Goal: Task Accomplishment & Management: Complete application form

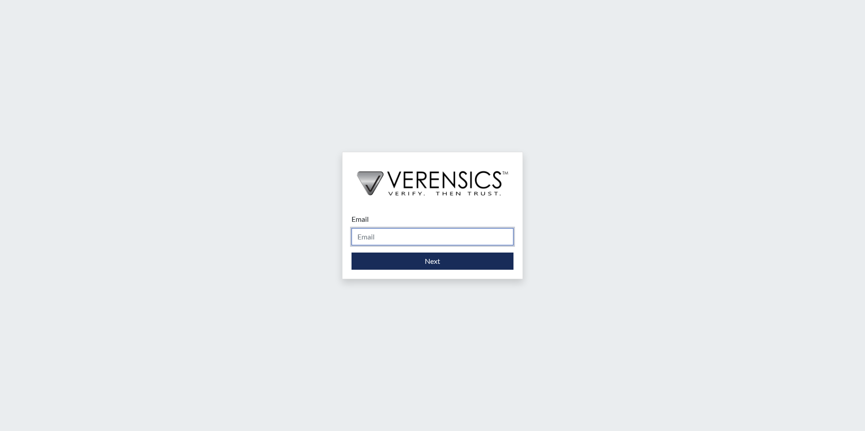
click at [390, 241] on input "Email" at bounding box center [432, 236] width 162 height 17
type input "[PERSON_NAME][EMAIL_ADDRESS][PERSON_NAME][DOMAIN_NAME]"
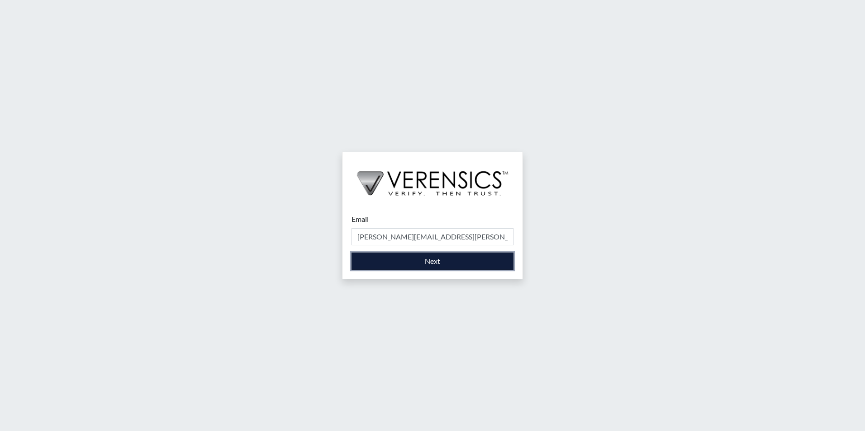
click at [390, 265] on button "Next" at bounding box center [432, 261] width 162 height 17
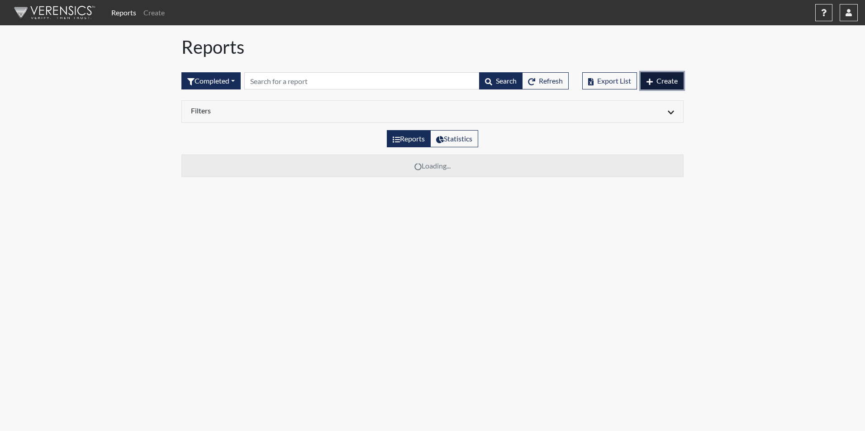
click at [680, 84] on button "Create" at bounding box center [661, 80] width 43 height 17
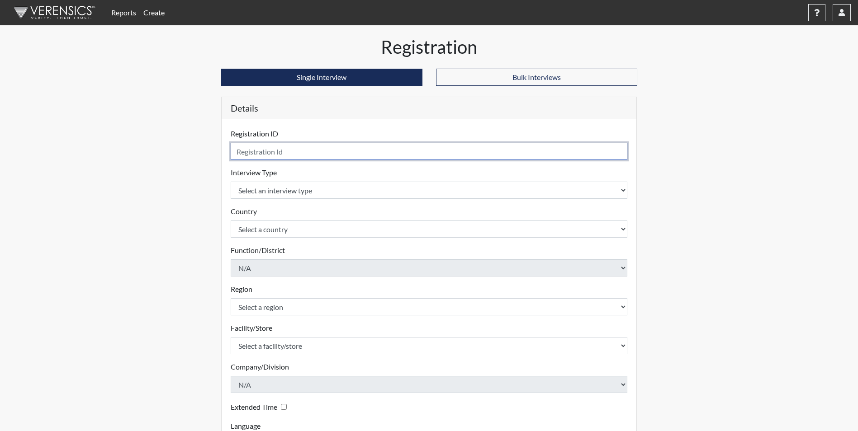
click at [297, 157] on input "text" at bounding box center [429, 151] width 397 height 17
type input "jzw0041"
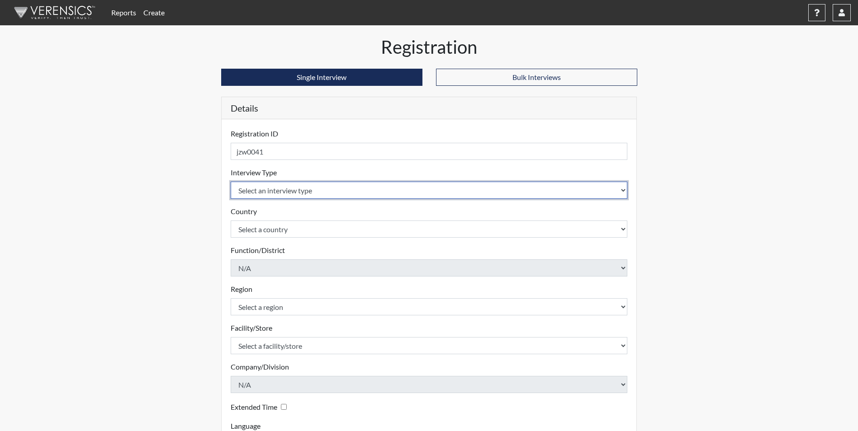
click at [332, 194] on select "Select an interview type Corrections Pre-Employment" at bounding box center [429, 190] width 397 height 17
select select "ff733e93-e1bf-11ea-9c9f-0eff0cf7eb8f"
click at [231, 182] on select "Select an interview type Corrections Pre-Employment" at bounding box center [429, 190] width 397 height 17
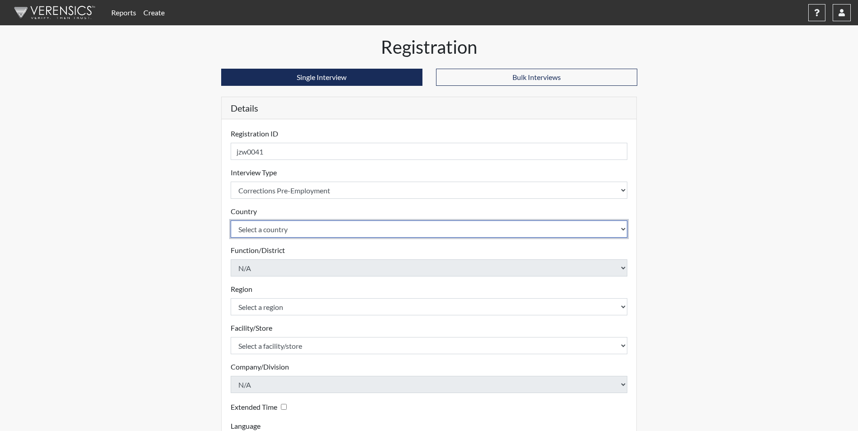
click at [309, 223] on select "Select a country [GEOGRAPHIC_DATA] [GEOGRAPHIC_DATA]" at bounding box center [429, 229] width 397 height 17
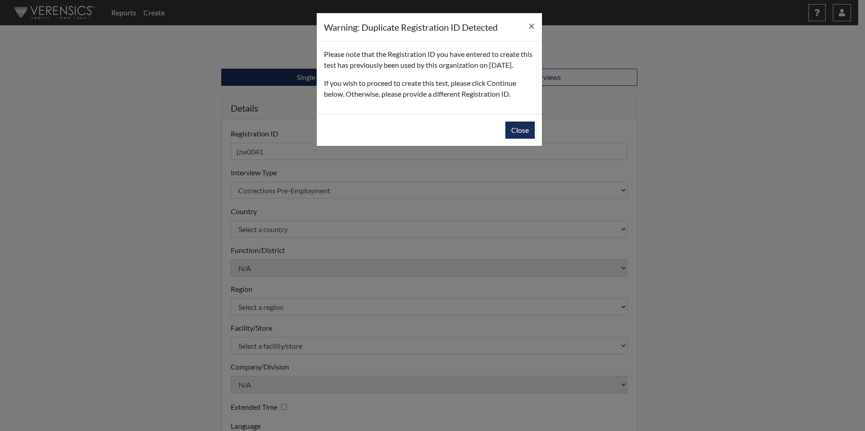
click at [301, 242] on div "Warning: Duplicate Registration ID Detected × Please note that the Registration…" at bounding box center [432, 215] width 865 height 431
click at [512, 139] on button "Close" at bounding box center [519, 130] width 29 height 17
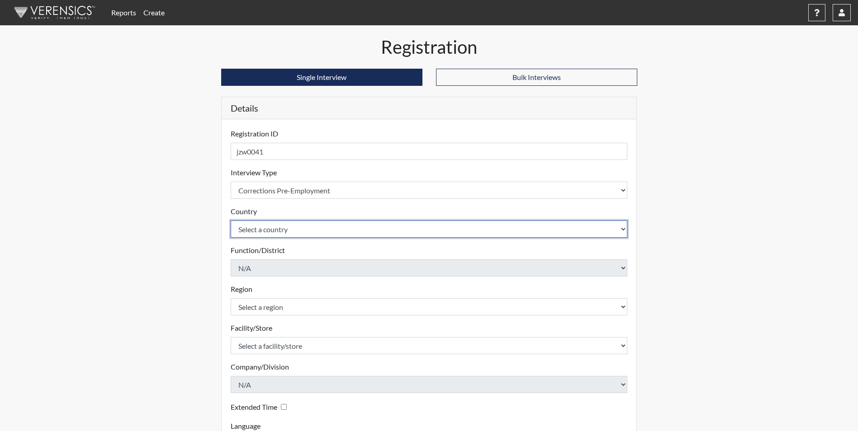
click at [305, 223] on select "Select a country [GEOGRAPHIC_DATA] [GEOGRAPHIC_DATA]" at bounding box center [429, 229] width 397 height 17
select select "united-states-of-[GEOGRAPHIC_DATA]"
click at [231, 221] on select "Select a country [GEOGRAPHIC_DATA] [GEOGRAPHIC_DATA]" at bounding box center [429, 229] width 397 height 17
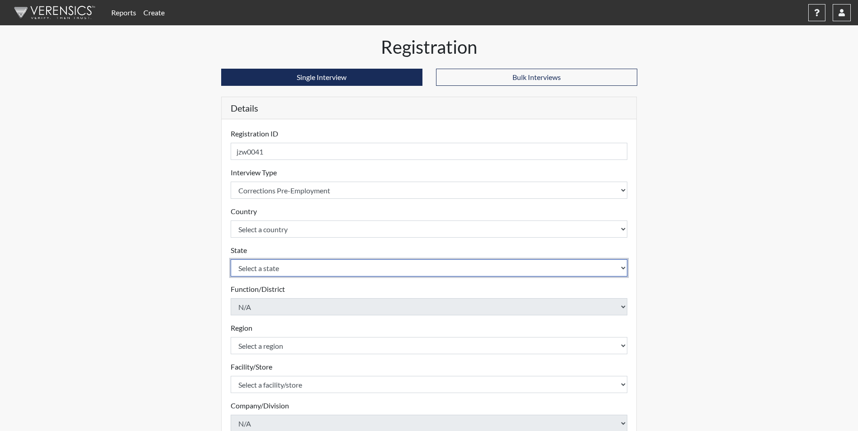
click at [275, 273] on select "Select a state [US_STATE] [US_STATE] [US_STATE] [US_STATE] [US_STATE] [US_STATE…" at bounding box center [429, 268] width 397 height 17
select select "GA"
click at [231, 260] on select "Select a state [US_STATE] [US_STATE] [US_STATE] [US_STATE] [US_STATE] [US_STATE…" at bounding box center [429, 268] width 397 height 17
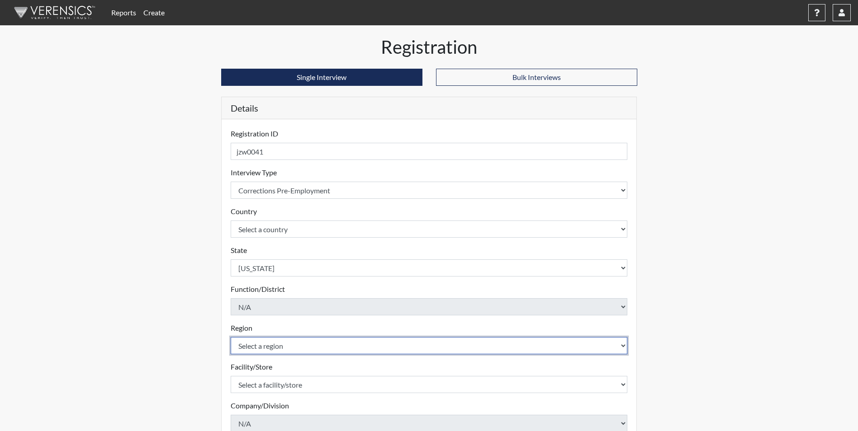
click at [270, 346] on select "Select a region [GEOGRAPHIC_DATA]" at bounding box center [429, 345] width 397 height 17
select select "51976826-f18e-4b67-8d3b-b0a0fa2f97ff"
click at [231, 337] on select "Select a region [GEOGRAPHIC_DATA]" at bounding box center [429, 345] width 397 height 17
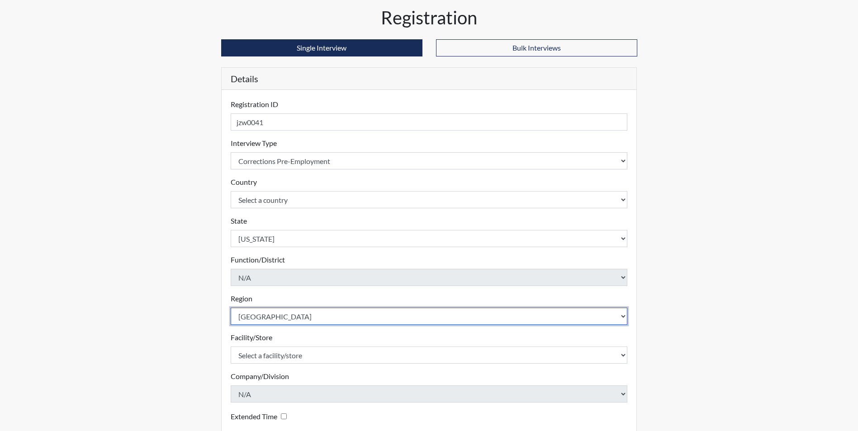
scroll to position [45, 0]
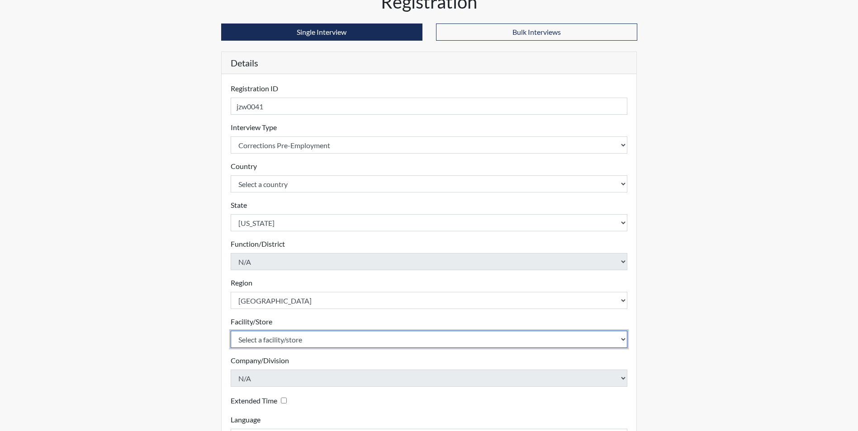
click at [277, 343] on select "Select a facility/store [PERSON_NAME] [PERSON_NAME] PSATC" at bounding box center [429, 339] width 397 height 17
select select "2bf4b575-5263-4093-9a0c-a4d6e4f1d94a"
click at [231, 331] on select "Select a facility/store [PERSON_NAME] [PERSON_NAME] PSATC" at bounding box center [429, 339] width 397 height 17
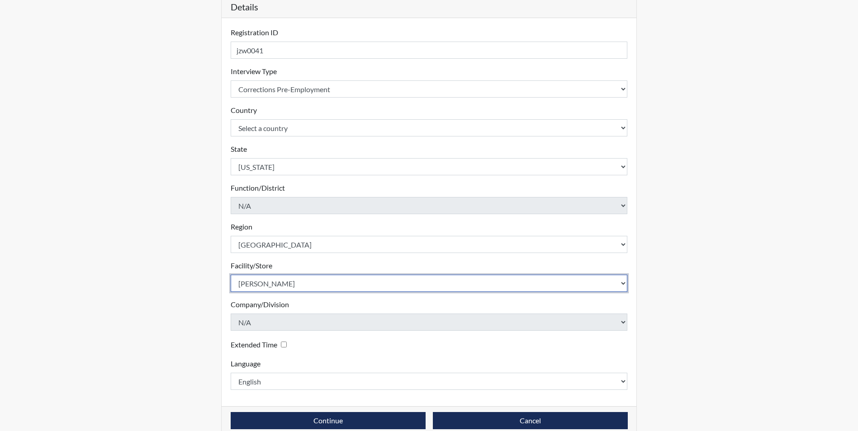
scroll to position [116, 0]
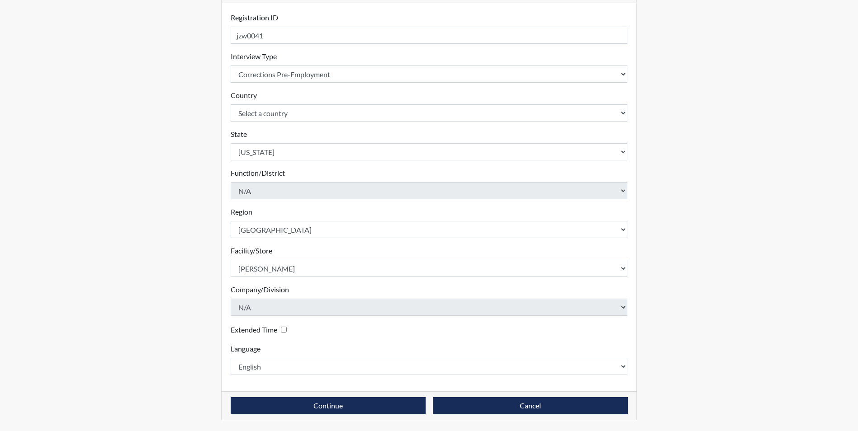
click at [282, 415] on div "Continue Cancel" at bounding box center [429, 406] width 415 height 28
click at [281, 411] on button "Continue" at bounding box center [328, 406] width 195 height 17
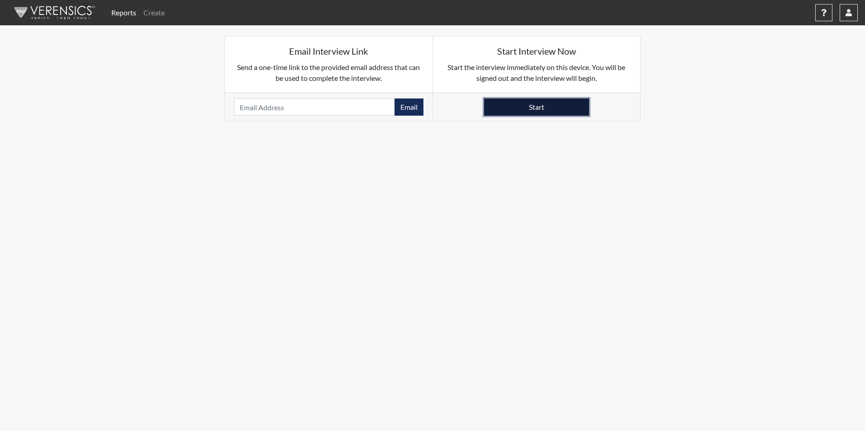
click at [524, 103] on button "Start" at bounding box center [536, 107] width 105 height 17
